Goal: Transaction & Acquisition: Subscribe to service/newsletter

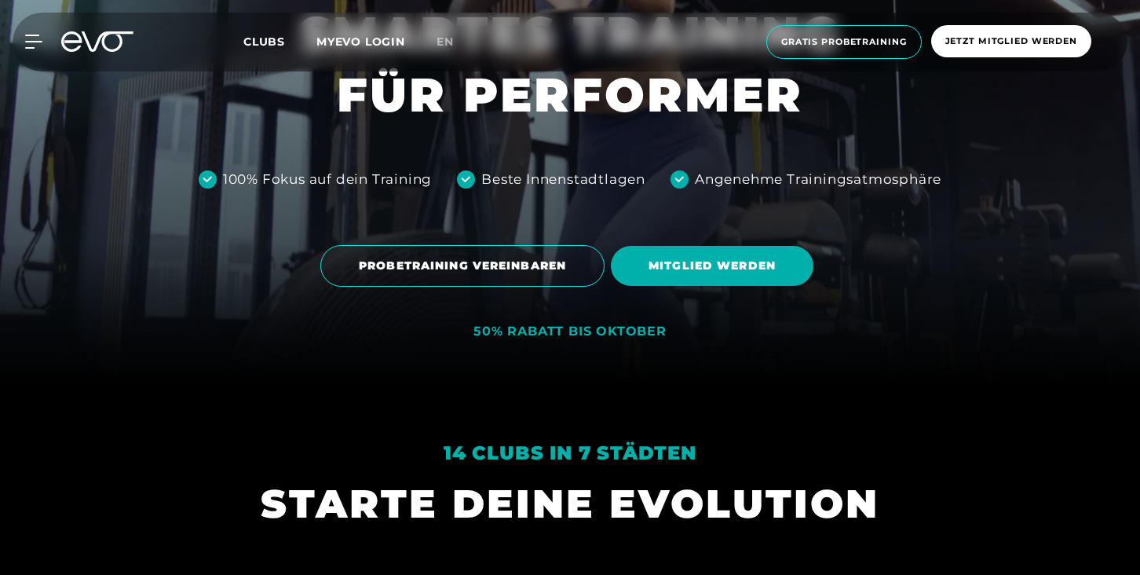
scroll to position [240, 0]
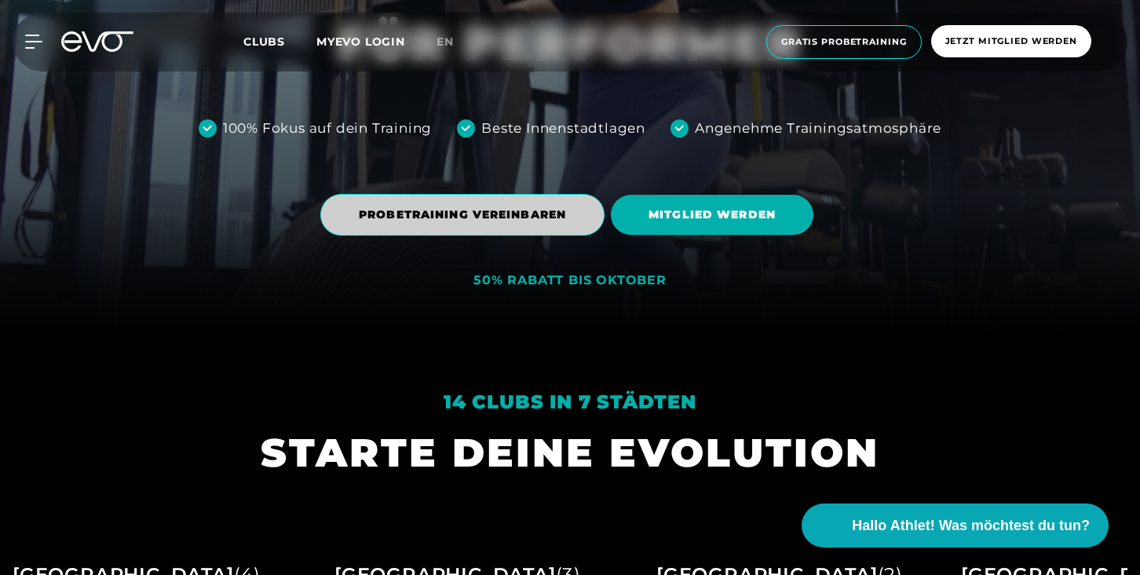
click at [514, 230] on span "PROBETRAINING VEREINBAREN" at bounding box center [462, 215] width 284 height 42
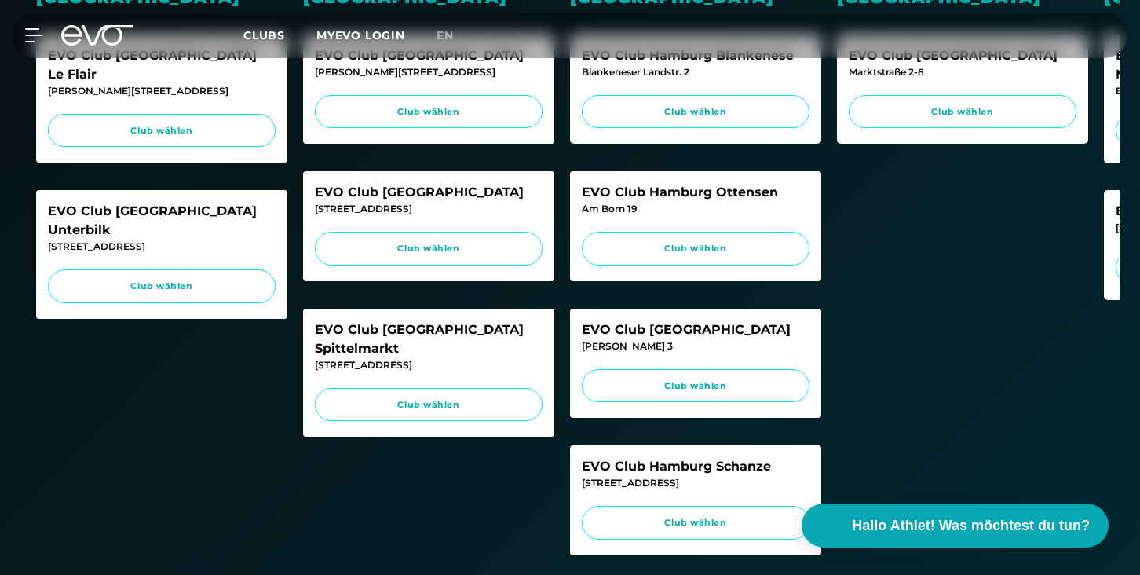
scroll to position [605, 0]
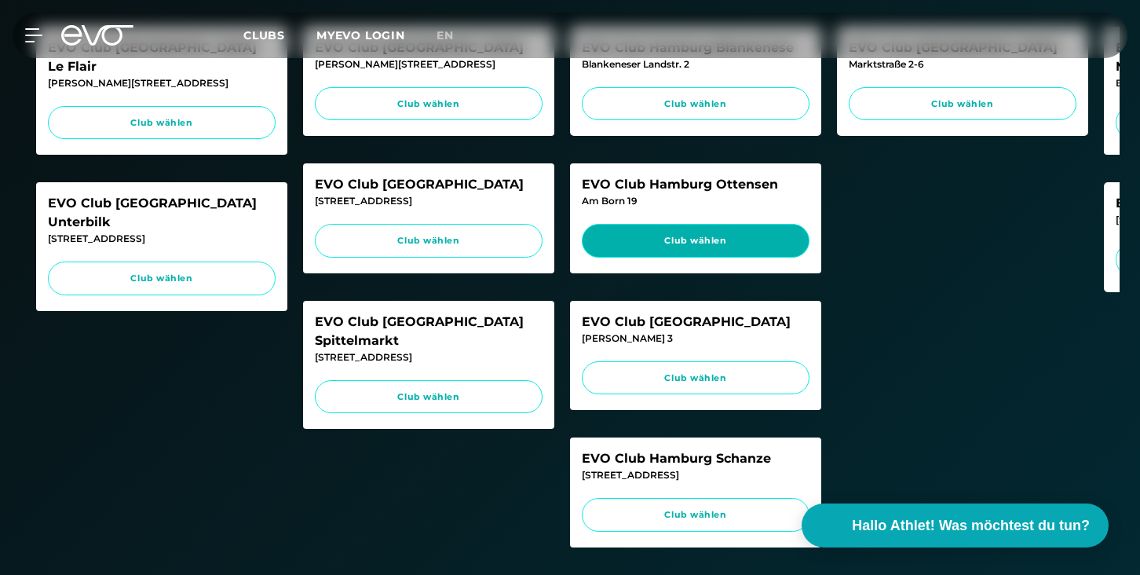
click at [668, 225] on link "Club wählen" at bounding box center [696, 241] width 228 height 34
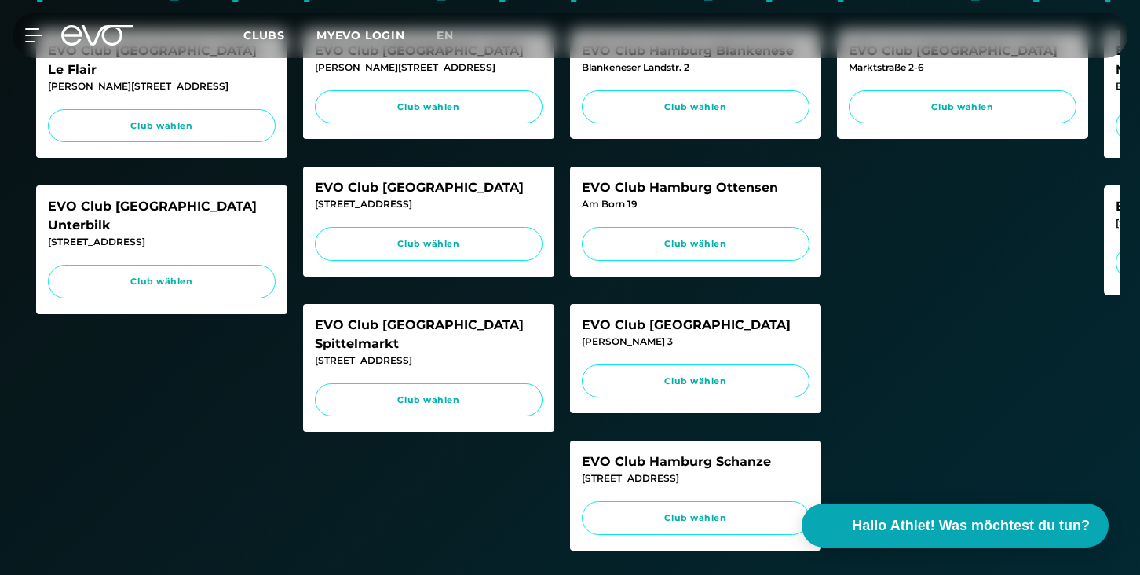
scroll to position [619, 0]
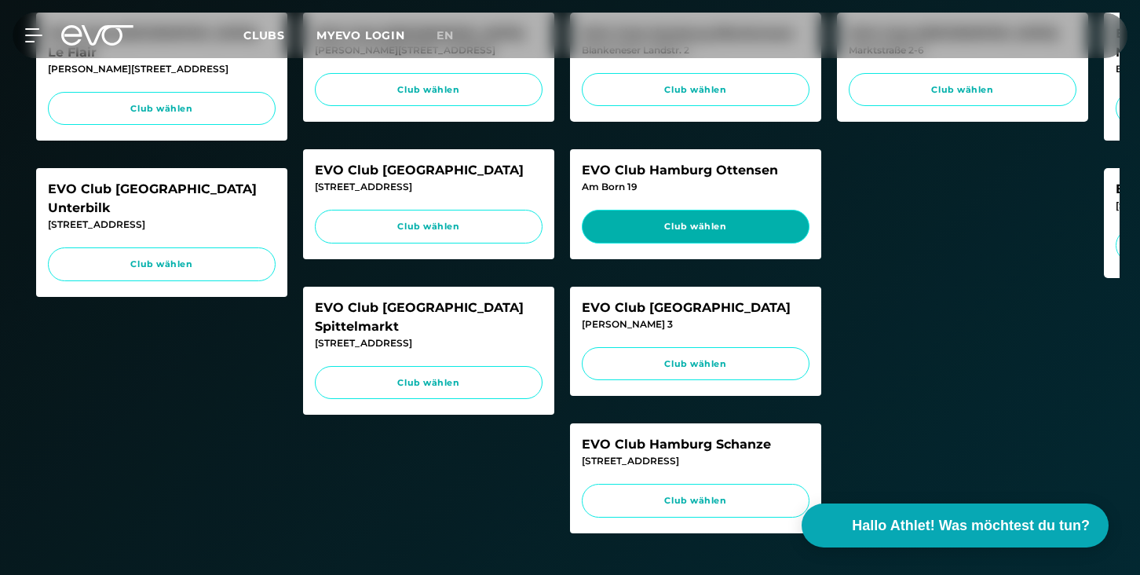
click at [733, 235] on link "Club wählen" at bounding box center [696, 227] width 228 height 34
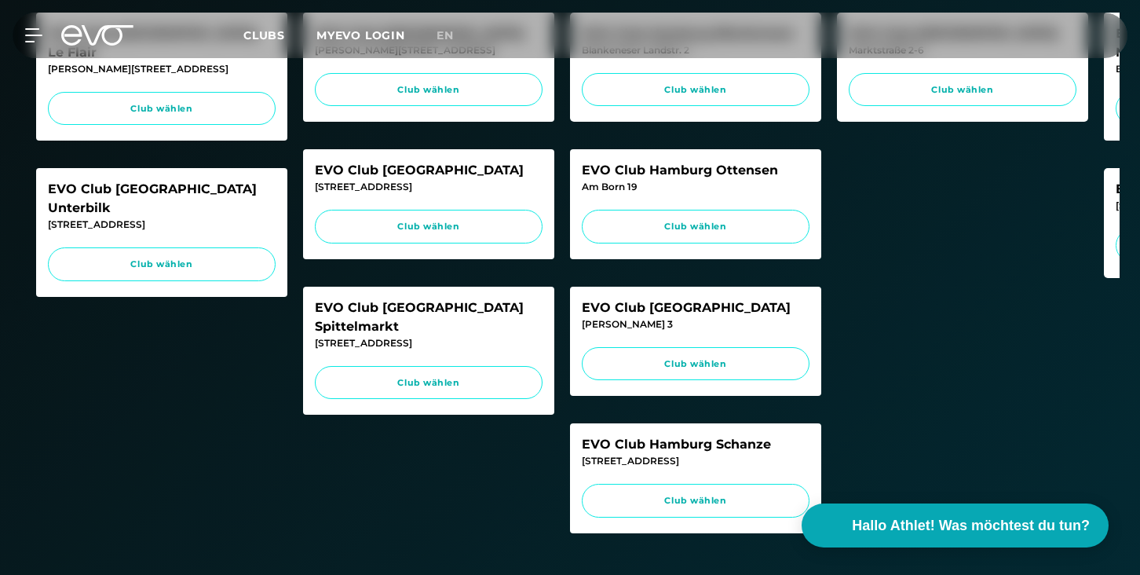
click at [92, 35] on icon at bounding box center [97, 35] width 72 height 20
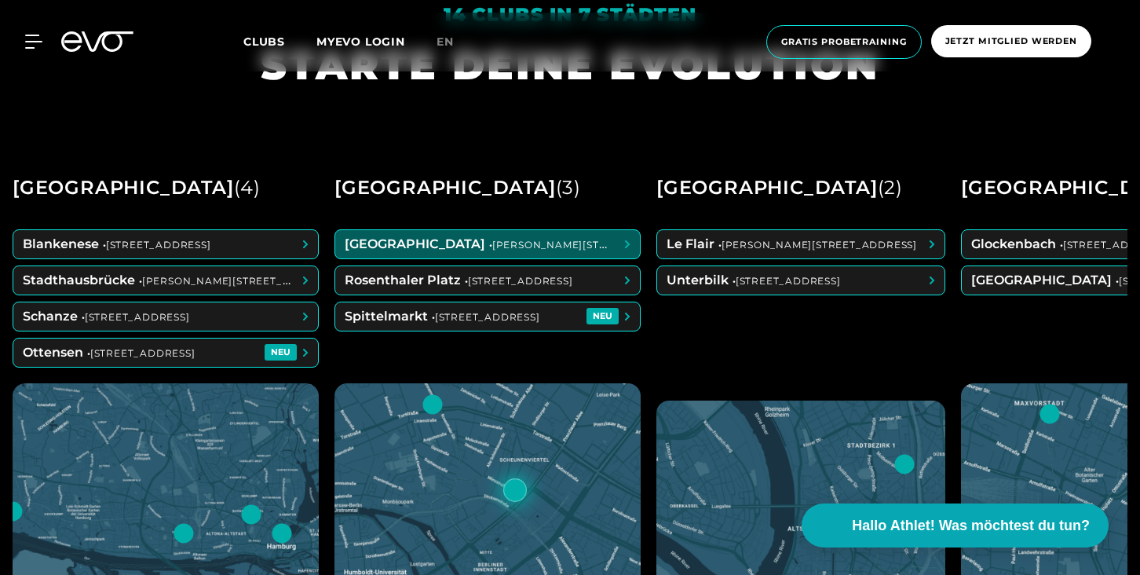
scroll to position [580, 0]
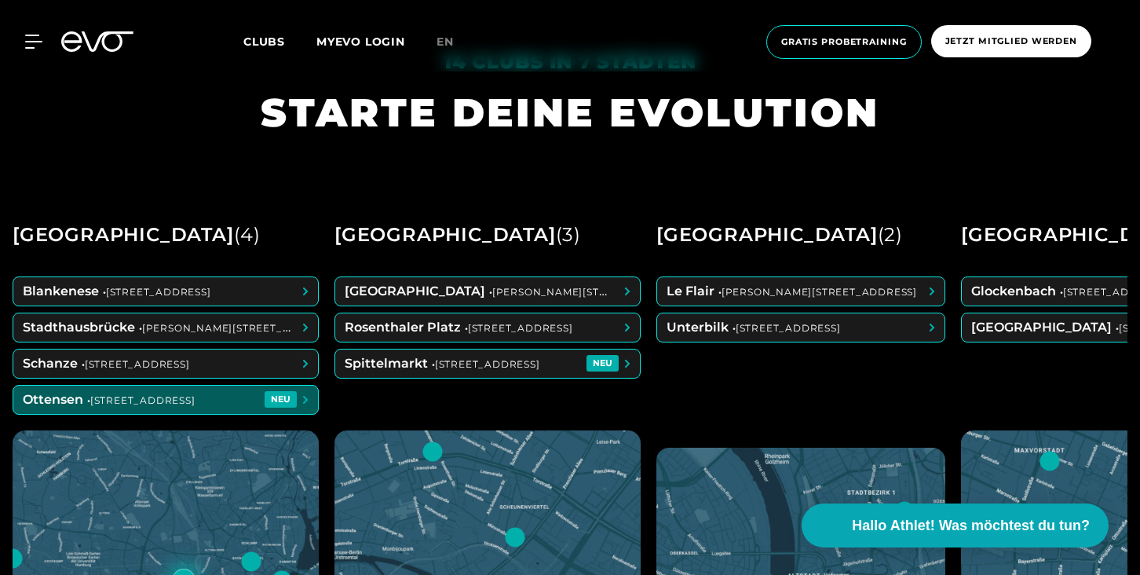
click at [179, 410] on span at bounding box center [165, 399] width 305 height 28
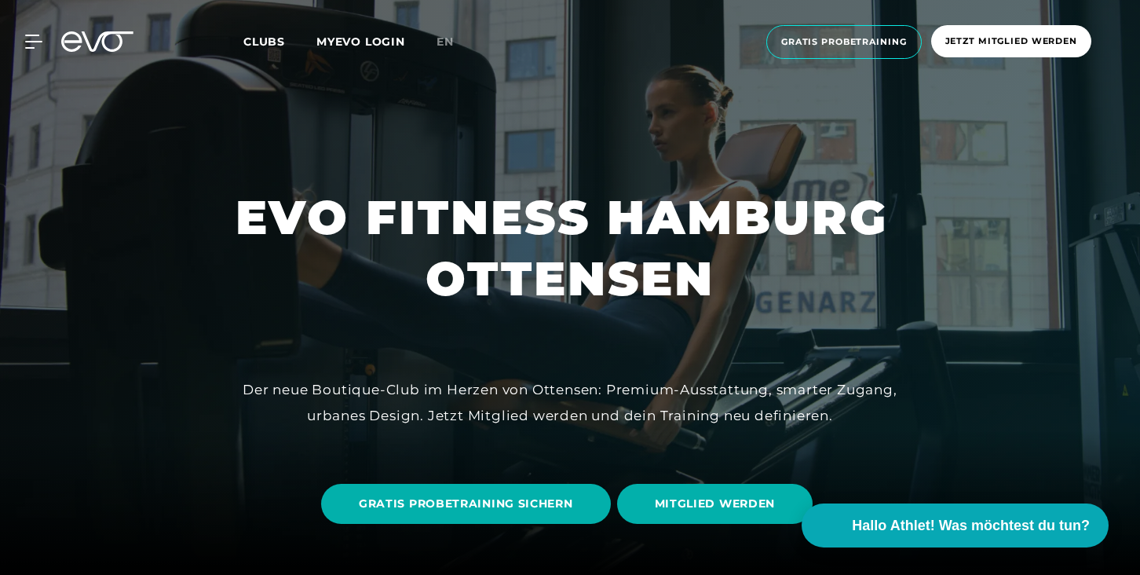
scroll to position [96, 0]
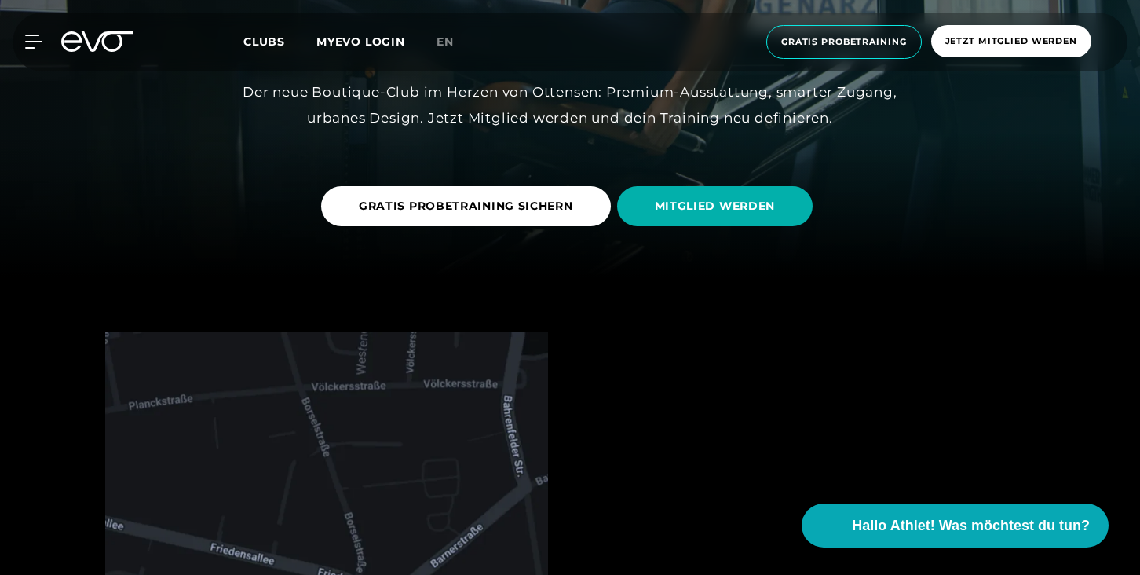
scroll to position [371, 0]
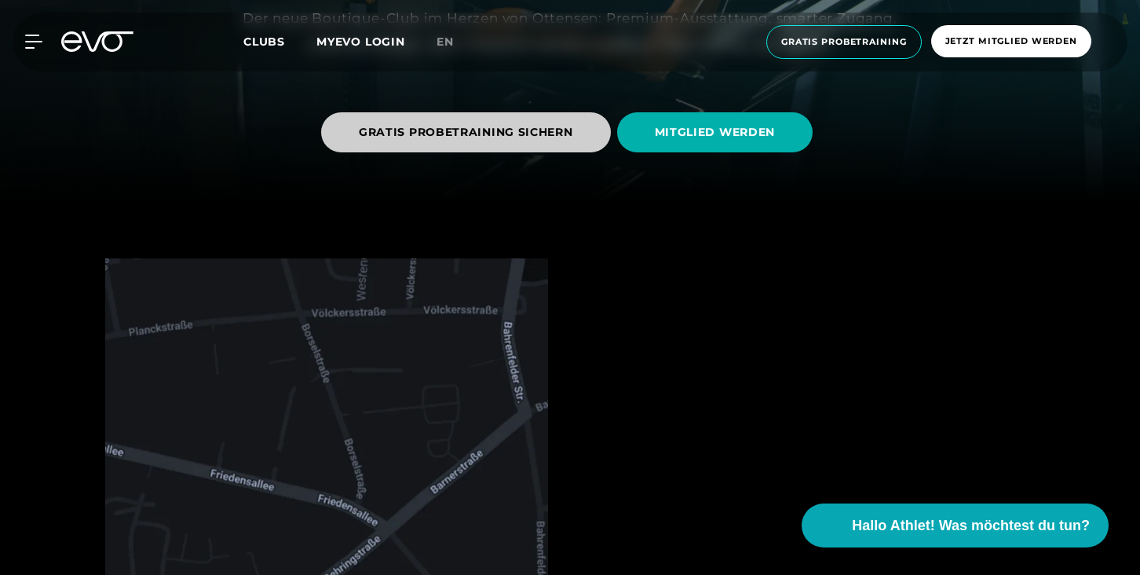
click at [535, 133] on span "GRATIS PROBETRAINING SICHERN" at bounding box center [466, 132] width 214 height 16
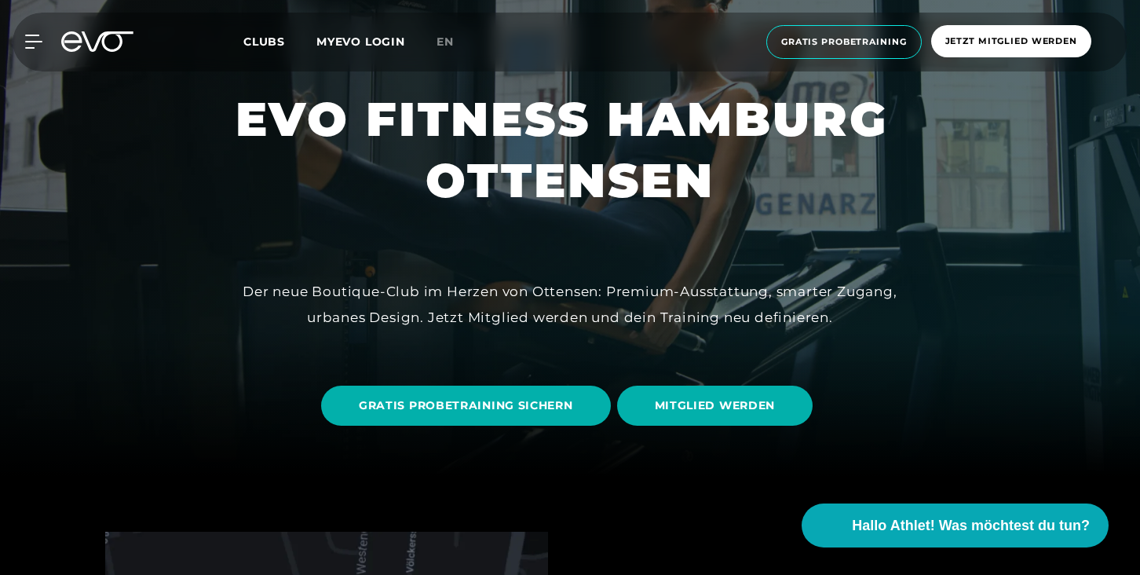
scroll to position [131, 0]
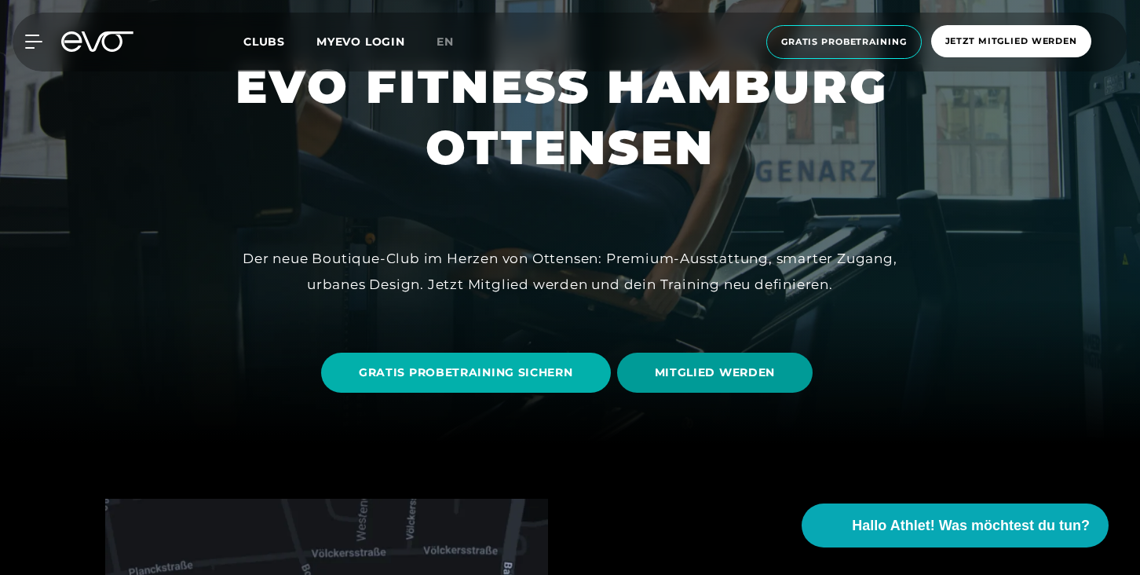
click at [697, 379] on span "MITGLIED WERDEN" at bounding box center [715, 372] width 121 height 16
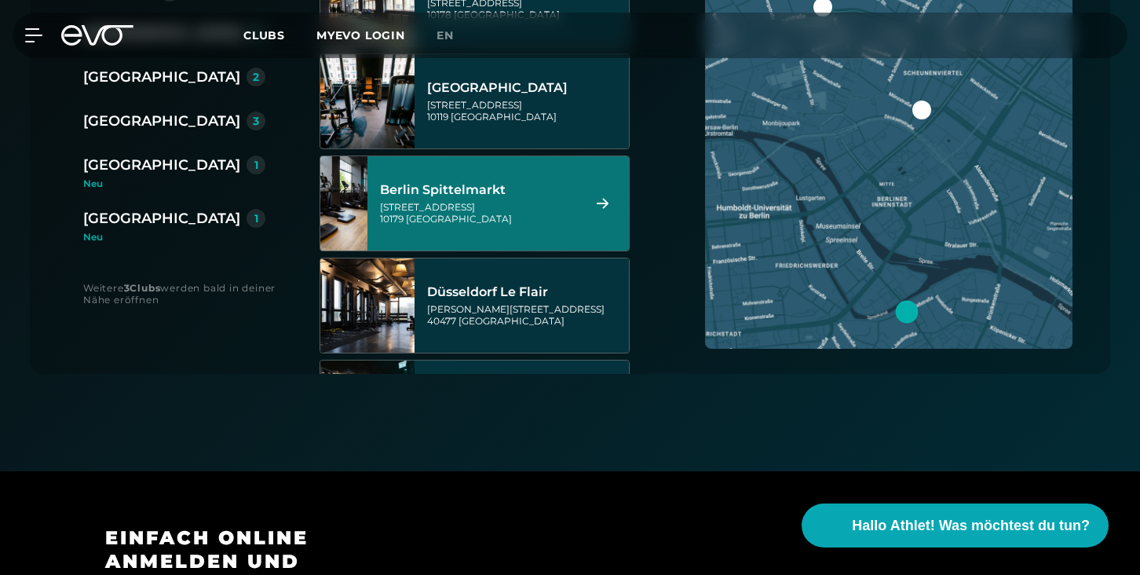
scroll to position [35, 0]
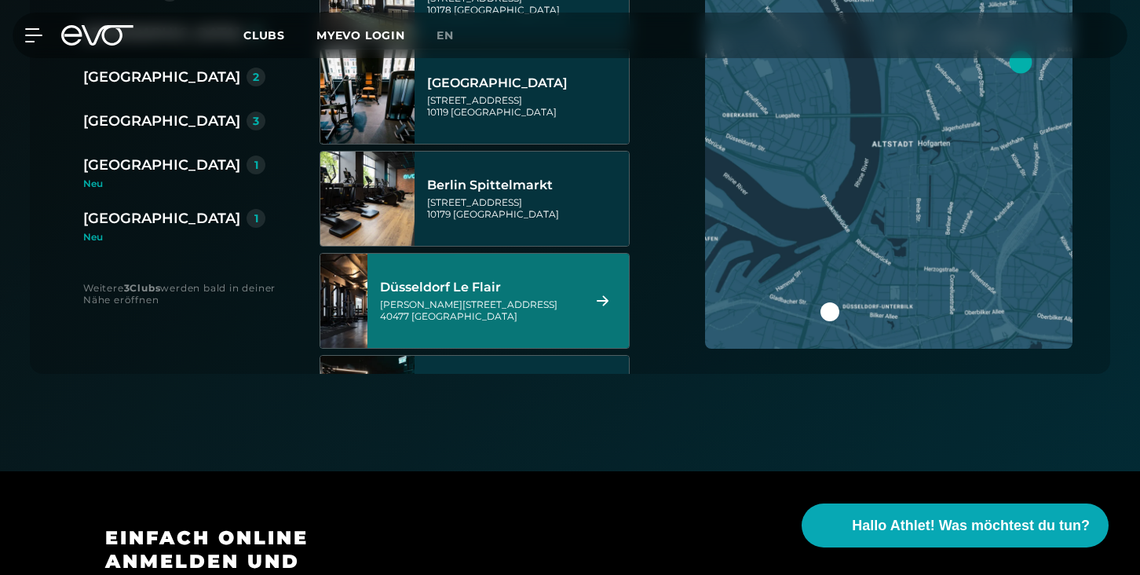
click at [126, 119] on div "[GEOGRAPHIC_DATA]" at bounding box center [161, 121] width 157 height 22
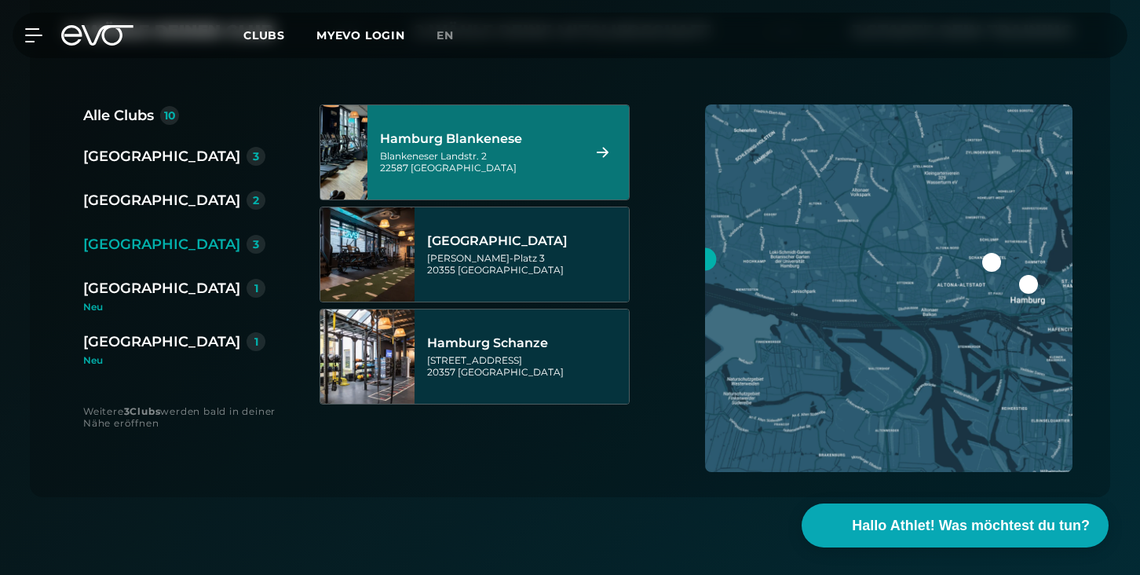
scroll to position [369, 0]
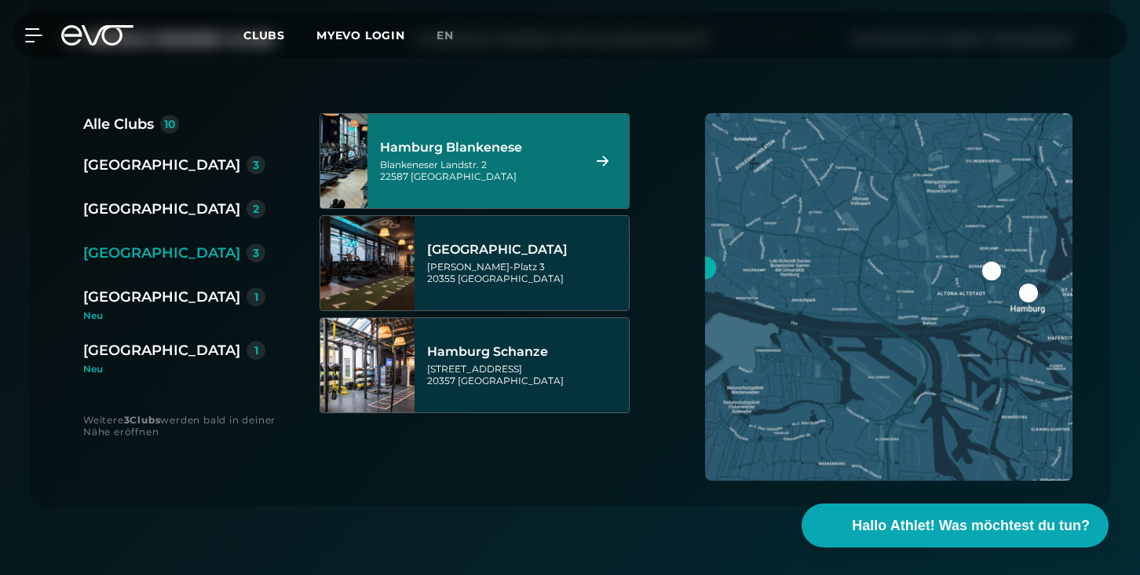
click at [99, 31] on icon at bounding box center [108, 35] width 52 height 20
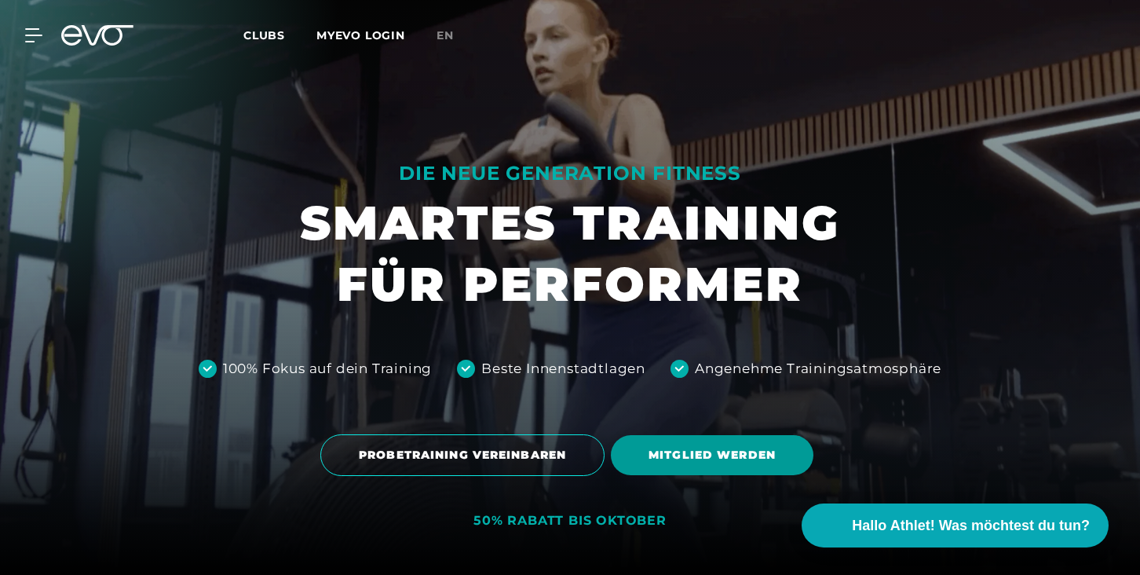
click at [671, 456] on span "MITGLIED WERDEN" at bounding box center [711, 455] width 127 height 16
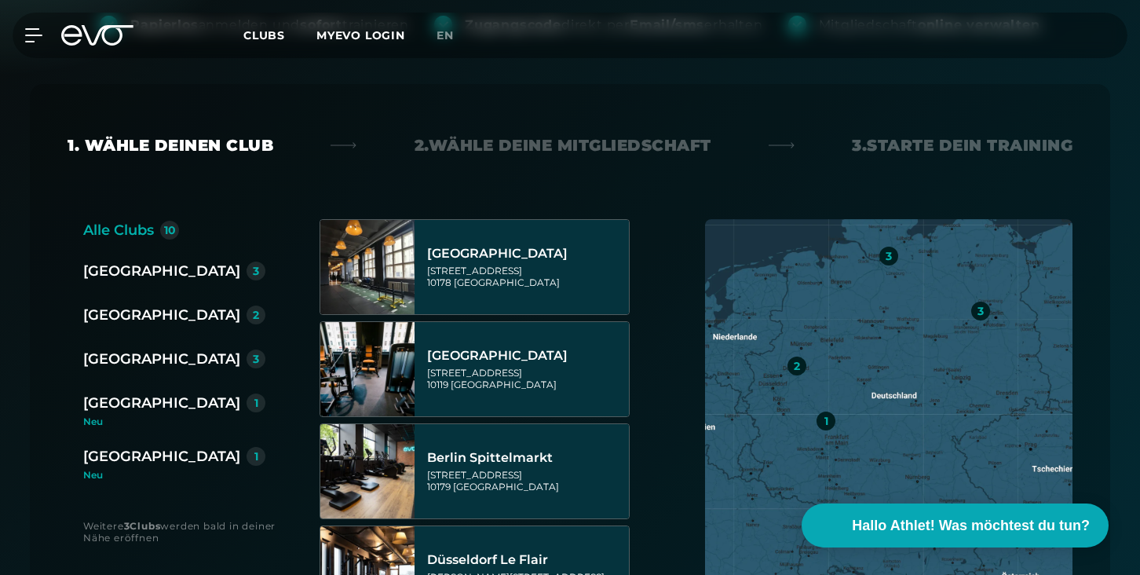
scroll to position [285, 0]
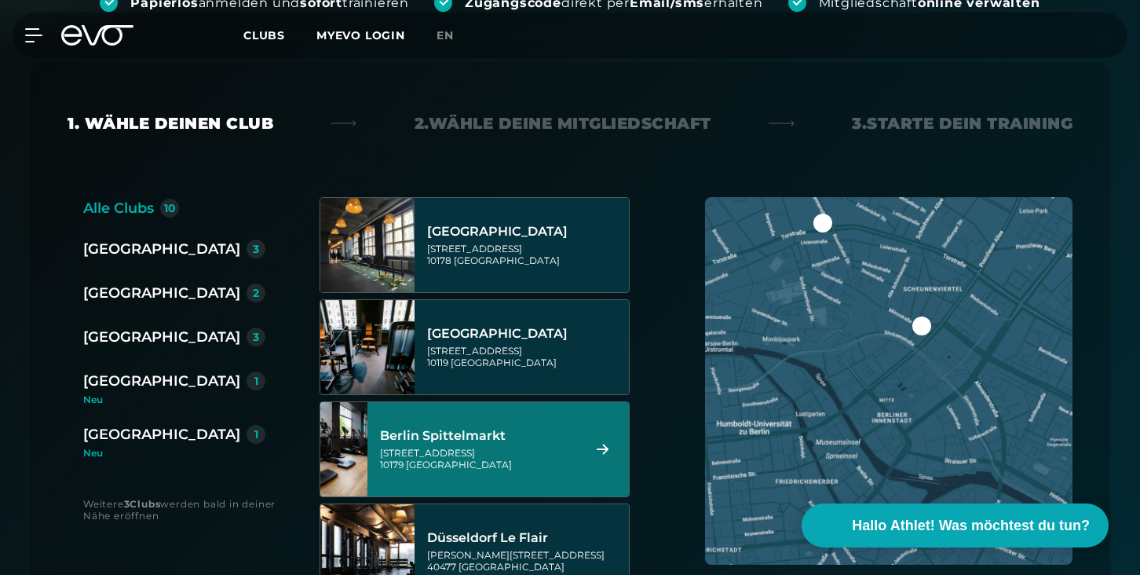
click at [122, 336] on div "[GEOGRAPHIC_DATA]" at bounding box center [161, 337] width 157 height 22
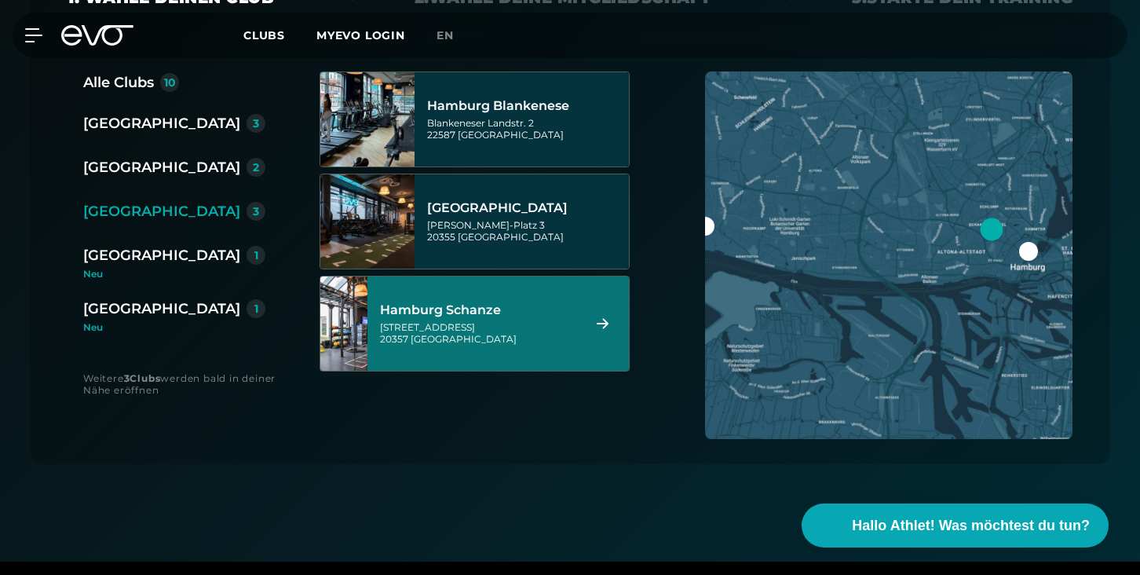
scroll to position [390, 0]
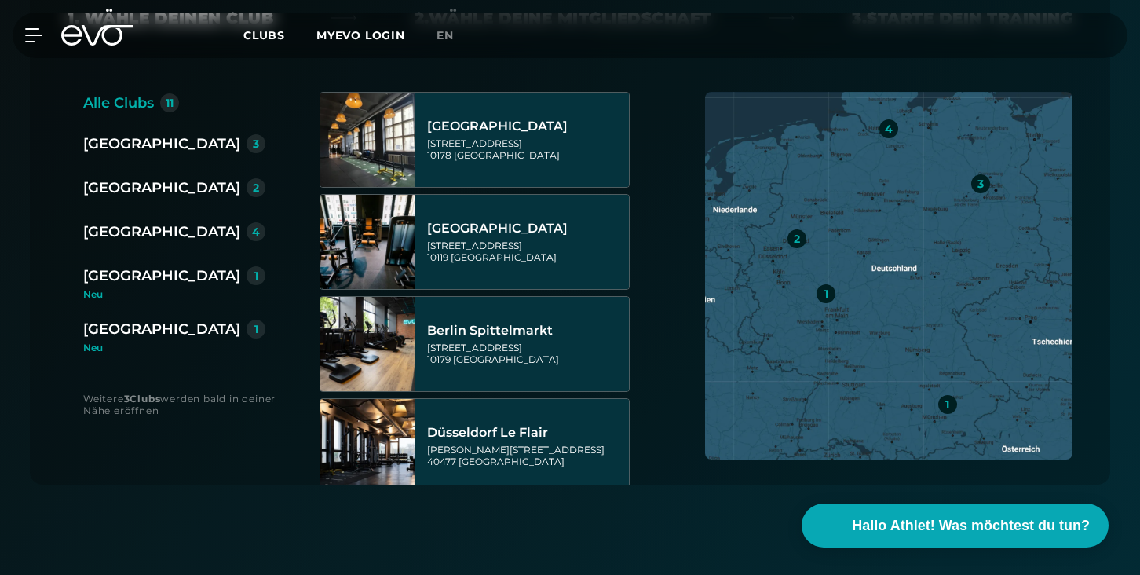
click at [126, 242] on div "[GEOGRAPHIC_DATA]" at bounding box center [161, 232] width 157 height 22
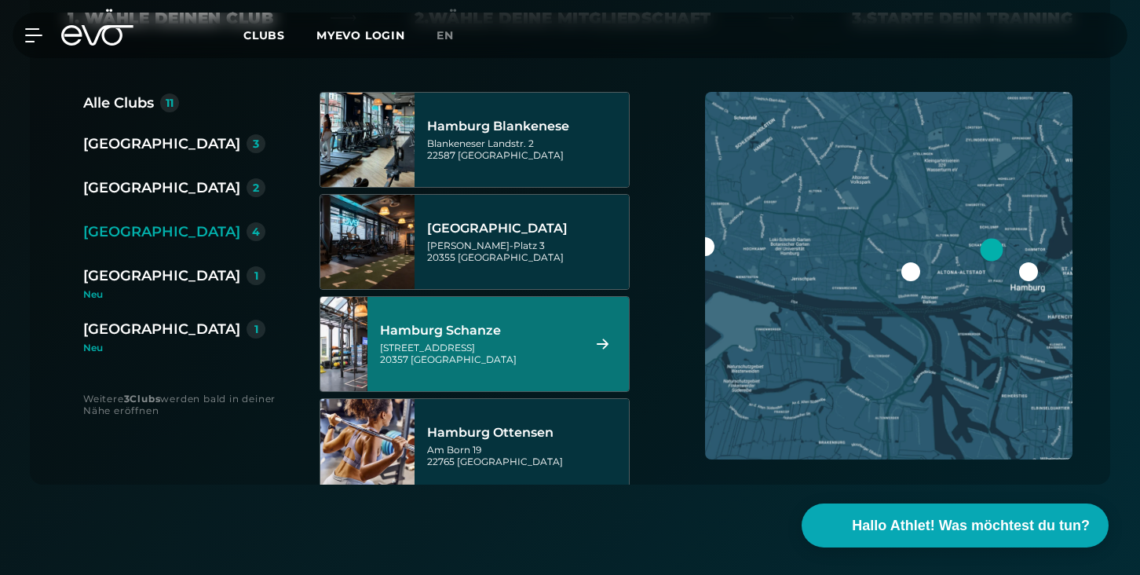
scroll to position [47, 0]
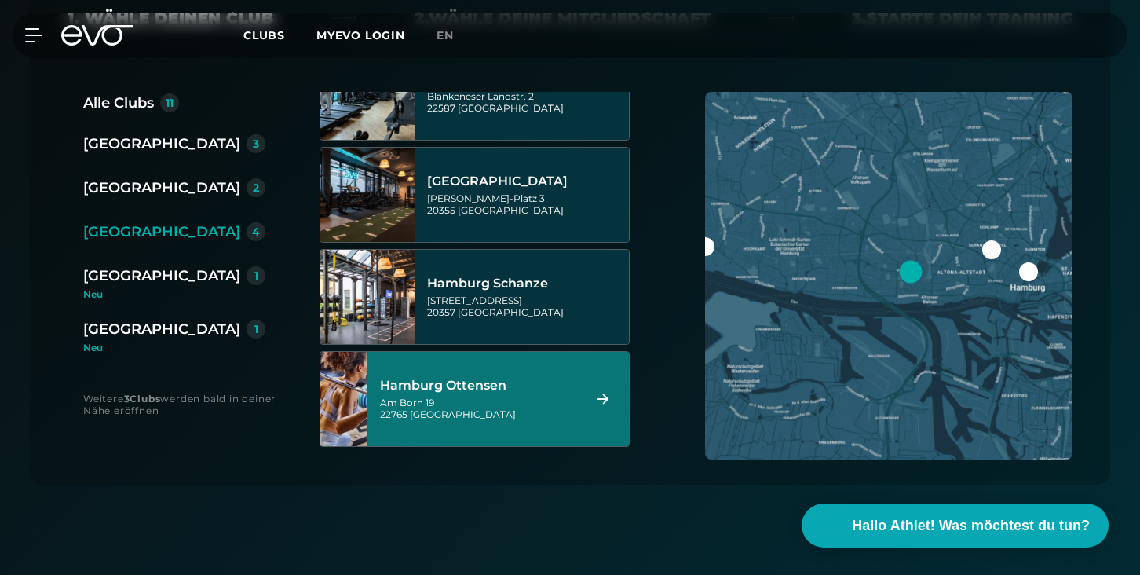
click at [482, 400] on div "Am Born 19 22765 Hamburg" at bounding box center [478, 408] width 197 height 24
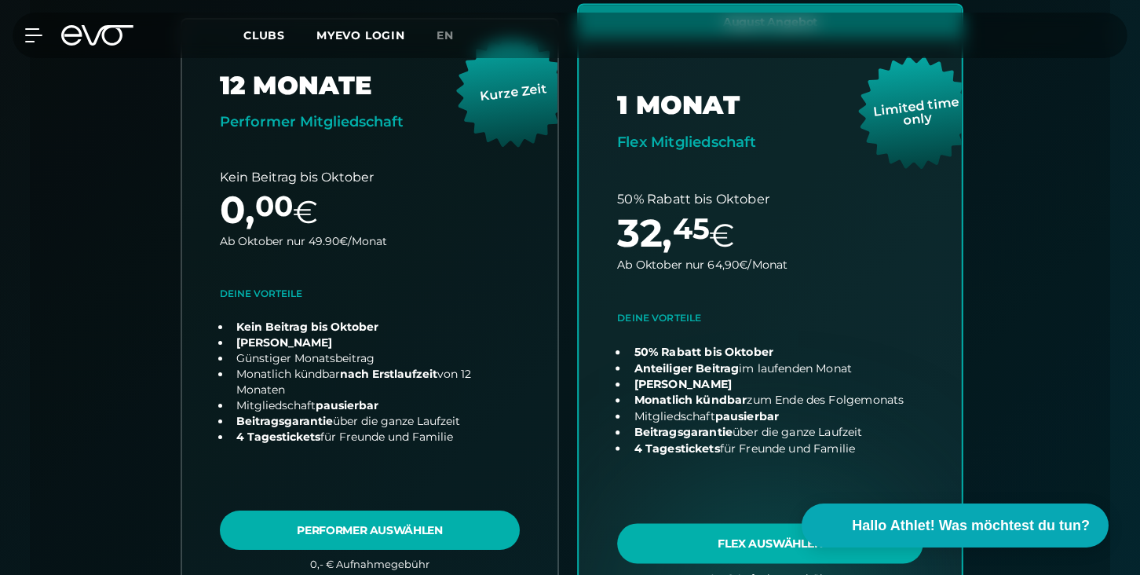
scroll to position [473, 0]
